Goal: Transaction & Acquisition: Purchase product/service

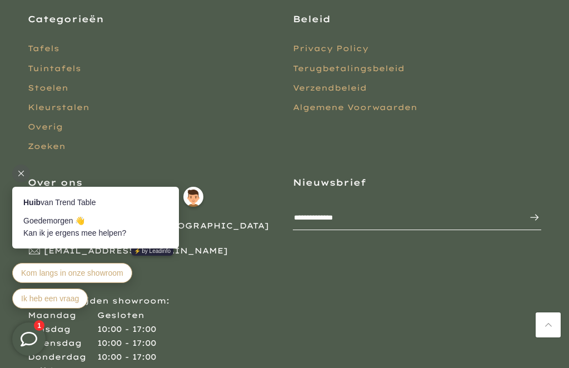
scroll to position [2122, 0]
click at [40, 48] on link "Tafels" at bounding box center [44, 49] width 32 height 10
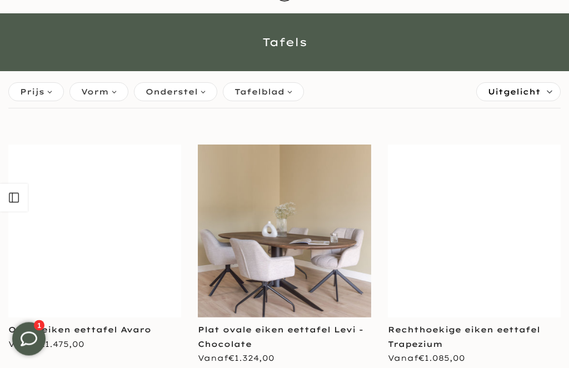
scroll to position [48, 0]
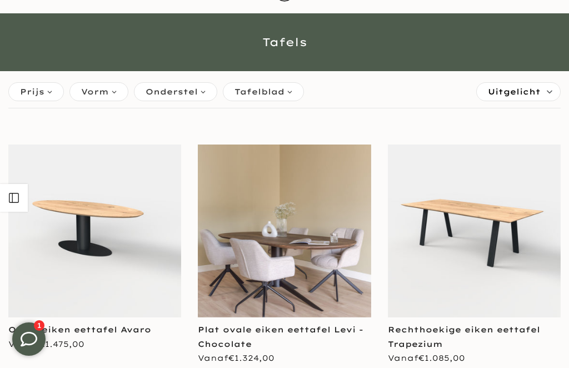
click at [484, 217] on img at bounding box center [474, 231] width 173 height 173
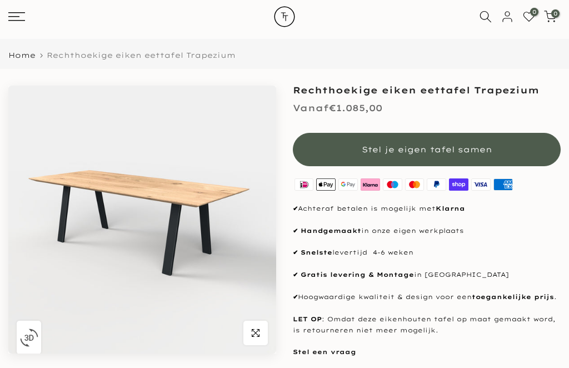
click at [258, 338] on span "button" at bounding box center [256, 333] width 24 height 24
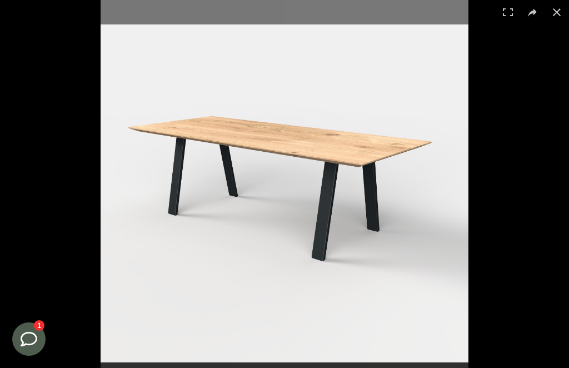
click at [558, 13] on button at bounding box center [557, 12] width 24 height 24
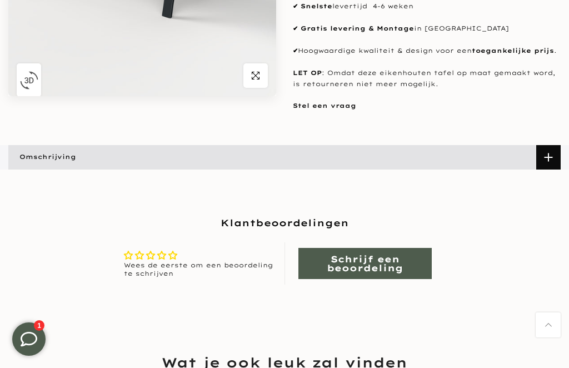
scroll to position [299, 0]
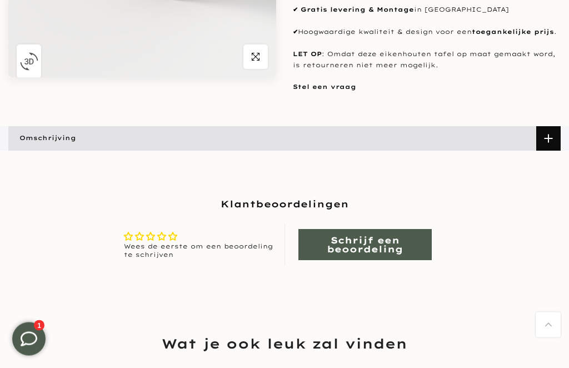
click at [547, 144] on span at bounding box center [549, 139] width 24 height 24
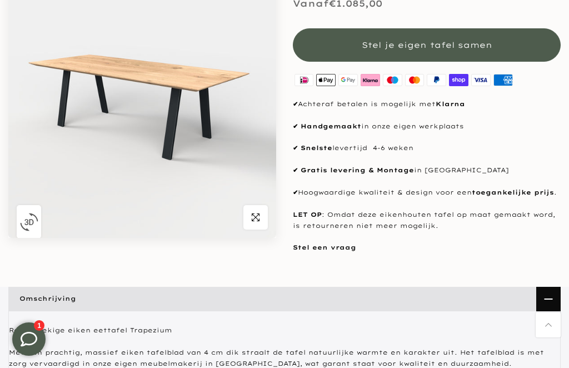
scroll to position [0, 0]
